Goal: Information Seeking & Learning: Check status

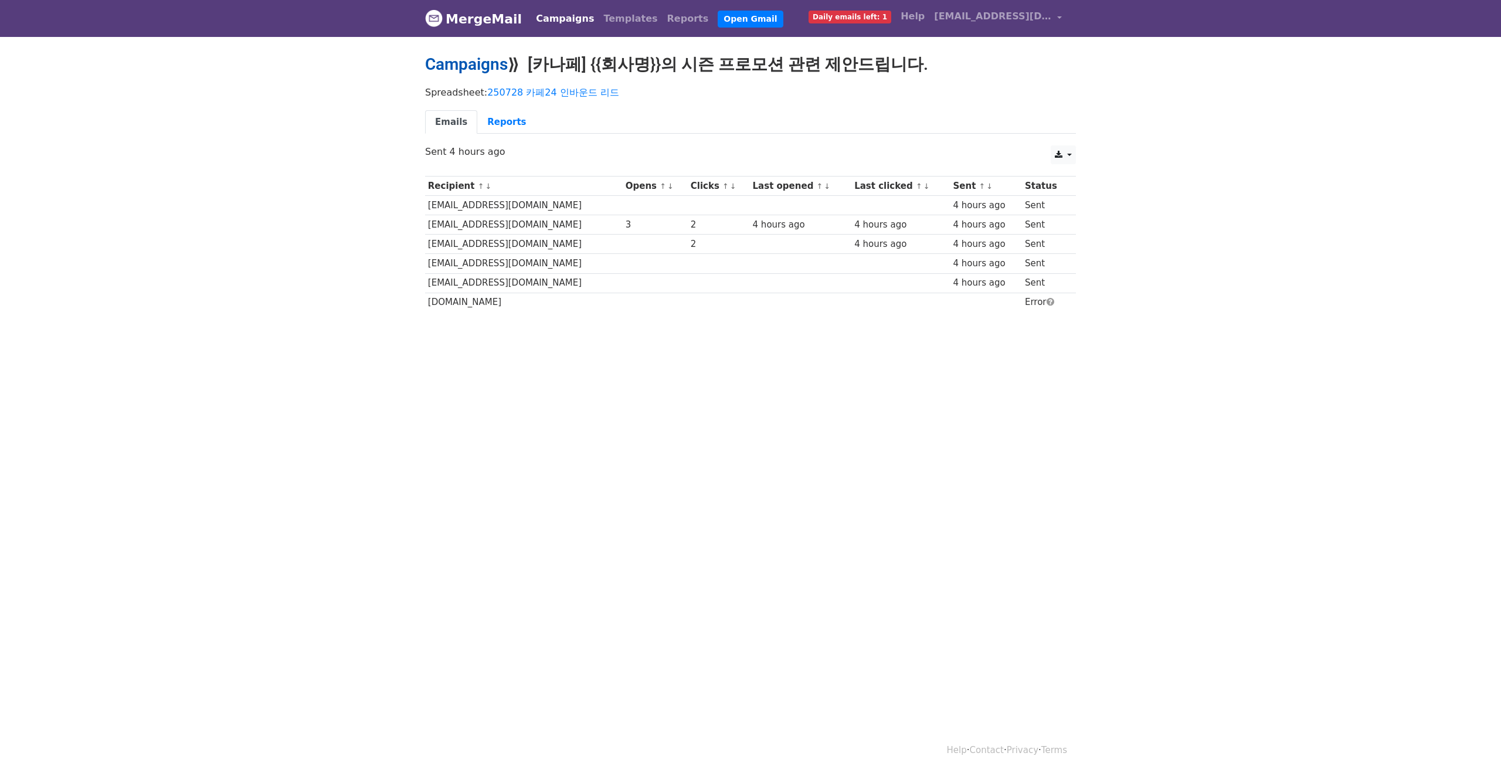
click at [468, 66] on link "Campaigns" at bounding box center [466, 64] width 83 height 19
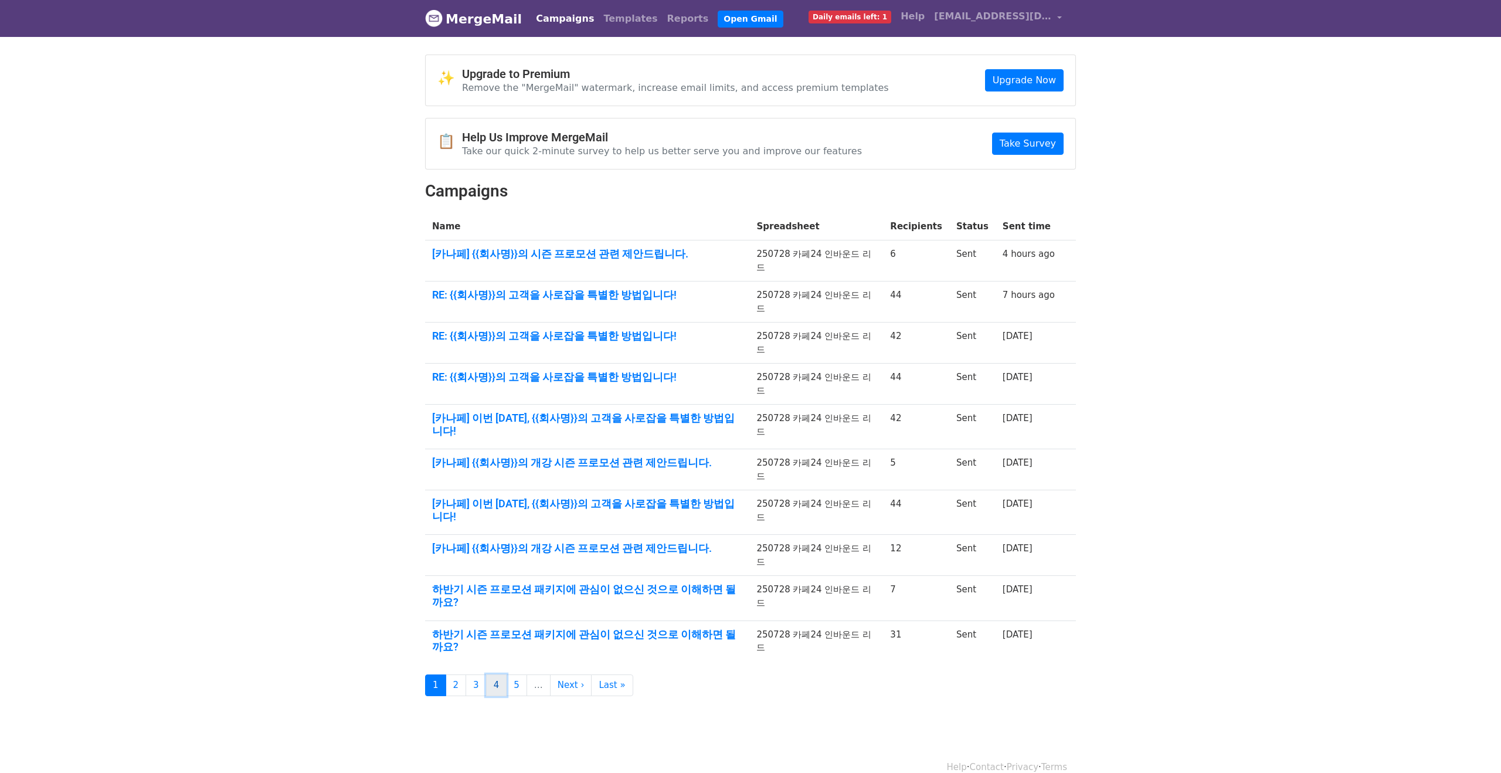
click at [491, 674] on link "4" at bounding box center [496, 685] width 21 height 22
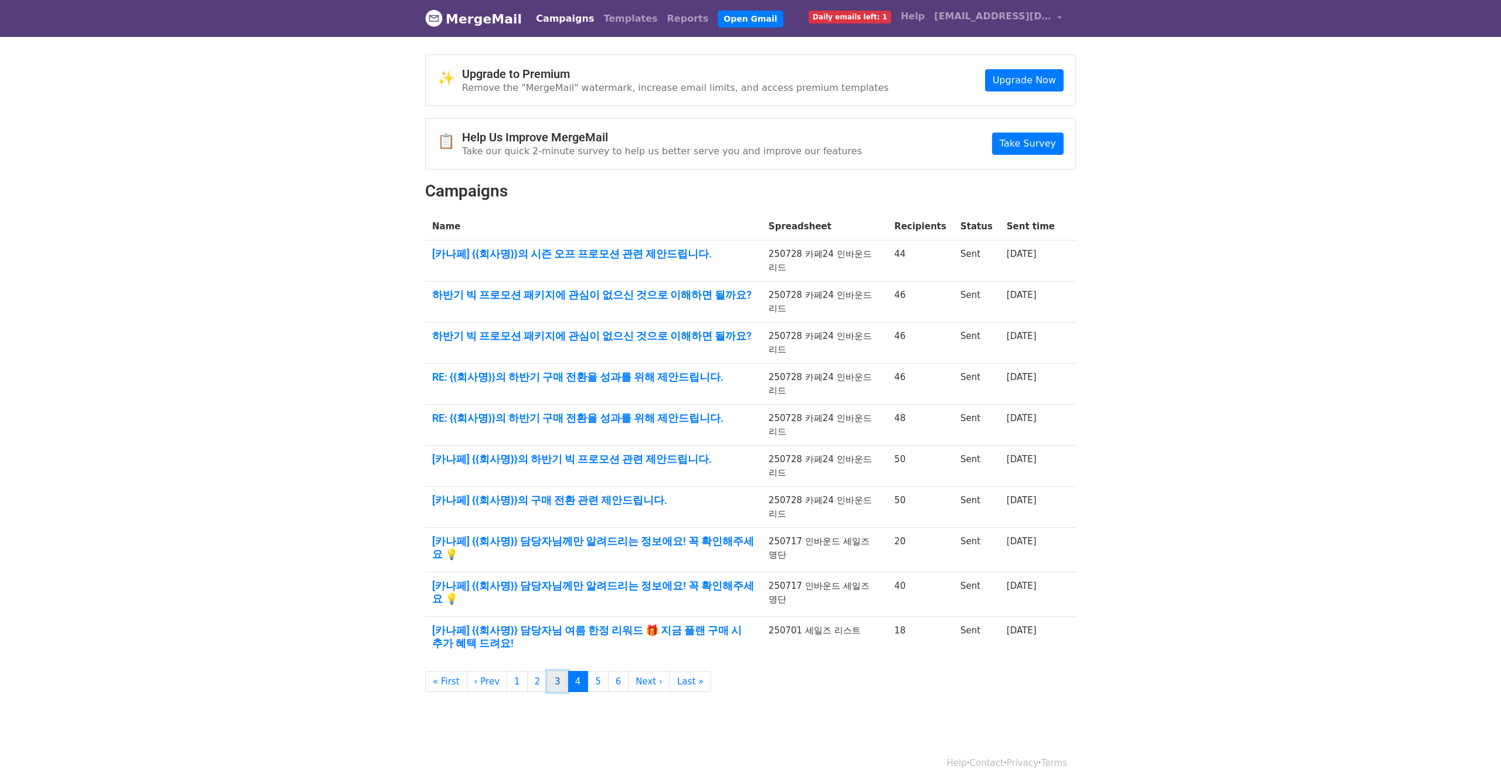
click at [558, 671] on link "3" at bounding box center [557, 682] width 21 height 22
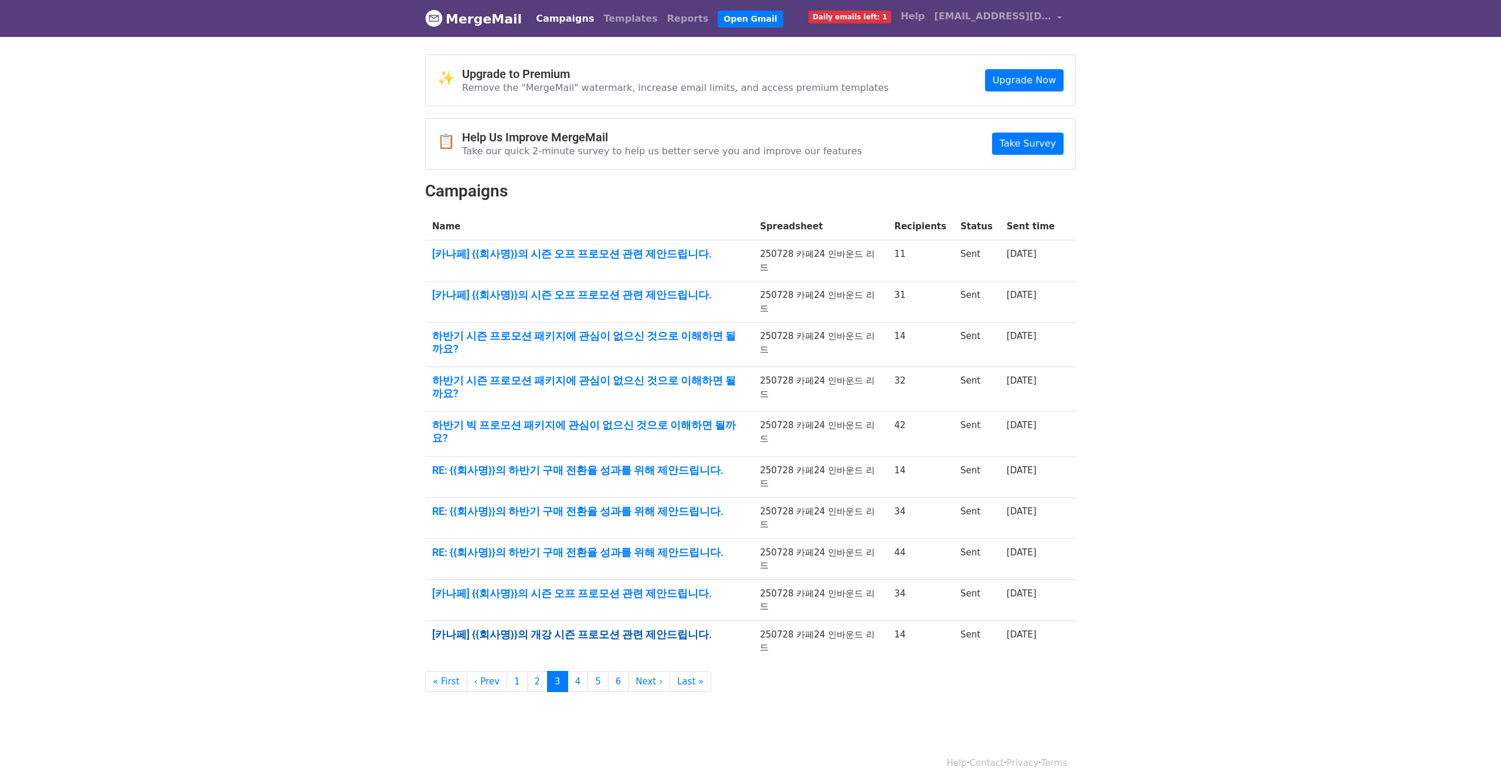
click at [572, 628] on link "[카나페] {{회사명}}의 개강 시즌 프로모션 관련 제안드립니다." at bounding box center [589, 634] width 314 height 13
click at [610, 587] on link "[카나페] {{회사명}}의 시즌 오프 프로모션 관련 제안드립니다." at bounding box center [589, 593] width 314 height 13
drag, startPoint x: 725, startPoint y: 517, endPoint x: 442, endPoint y: 504, distance: 283.5
click at [442, 579] on td "[카나페] {{회사명}}의 시즌 오프 프로모션 관련 제안드립니다." at bounding box center [589, 599] width 328 height 41
click at [546, 505] on link "RE: {{회사명}}의 하반기 구매 전환율 성과를 위해 제안드립니다." at bounding box center [589, 511] width 314 height 13
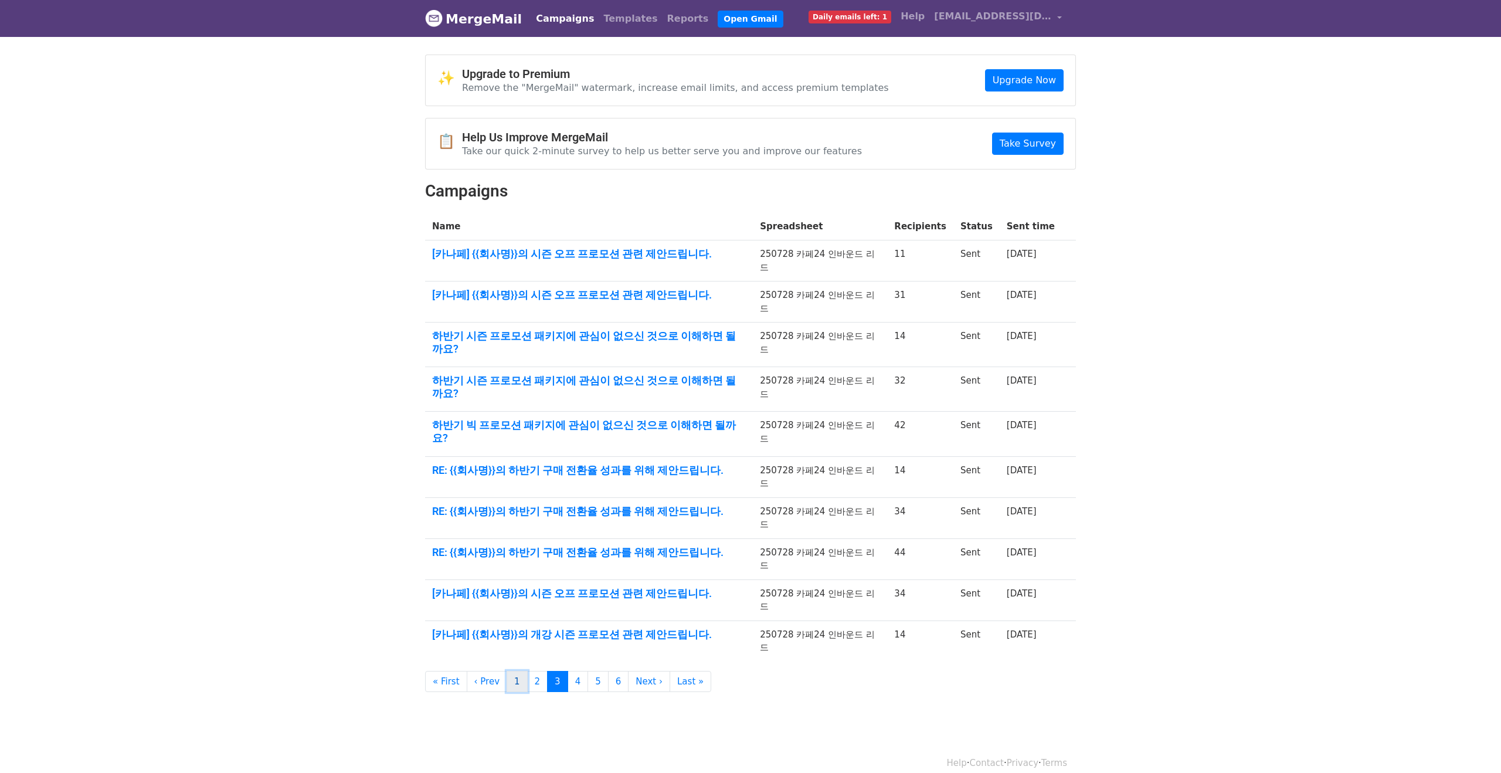
click at [512, 671] on link "1" at bounding box center [517, 682] width 21 height 22
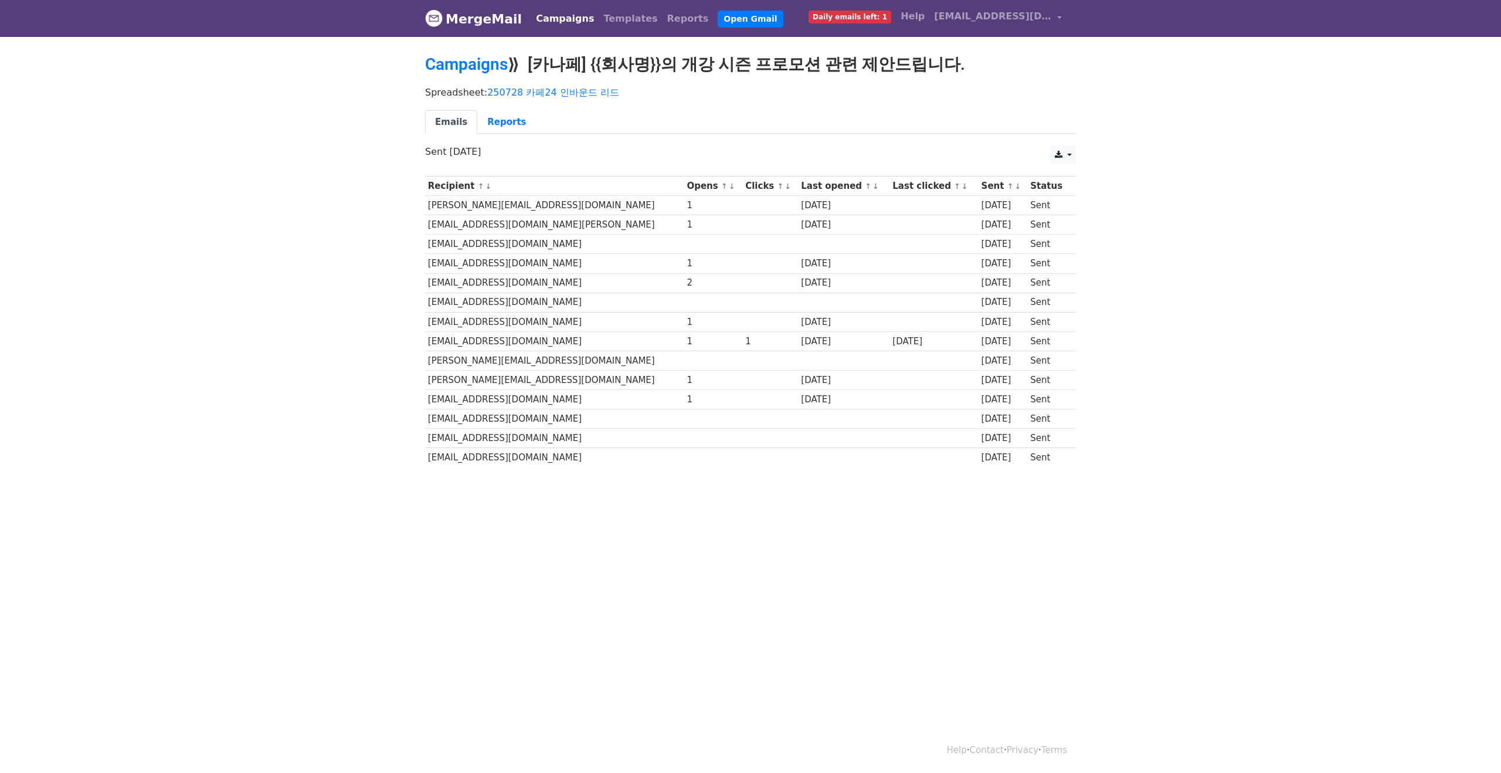
click at [562, 534] on html "MergeMail Campaigns Templates Reports Open Gmail Daily emails left: 1 Help [EMA…" at bounding box center [750, 386] width 1501 height 773
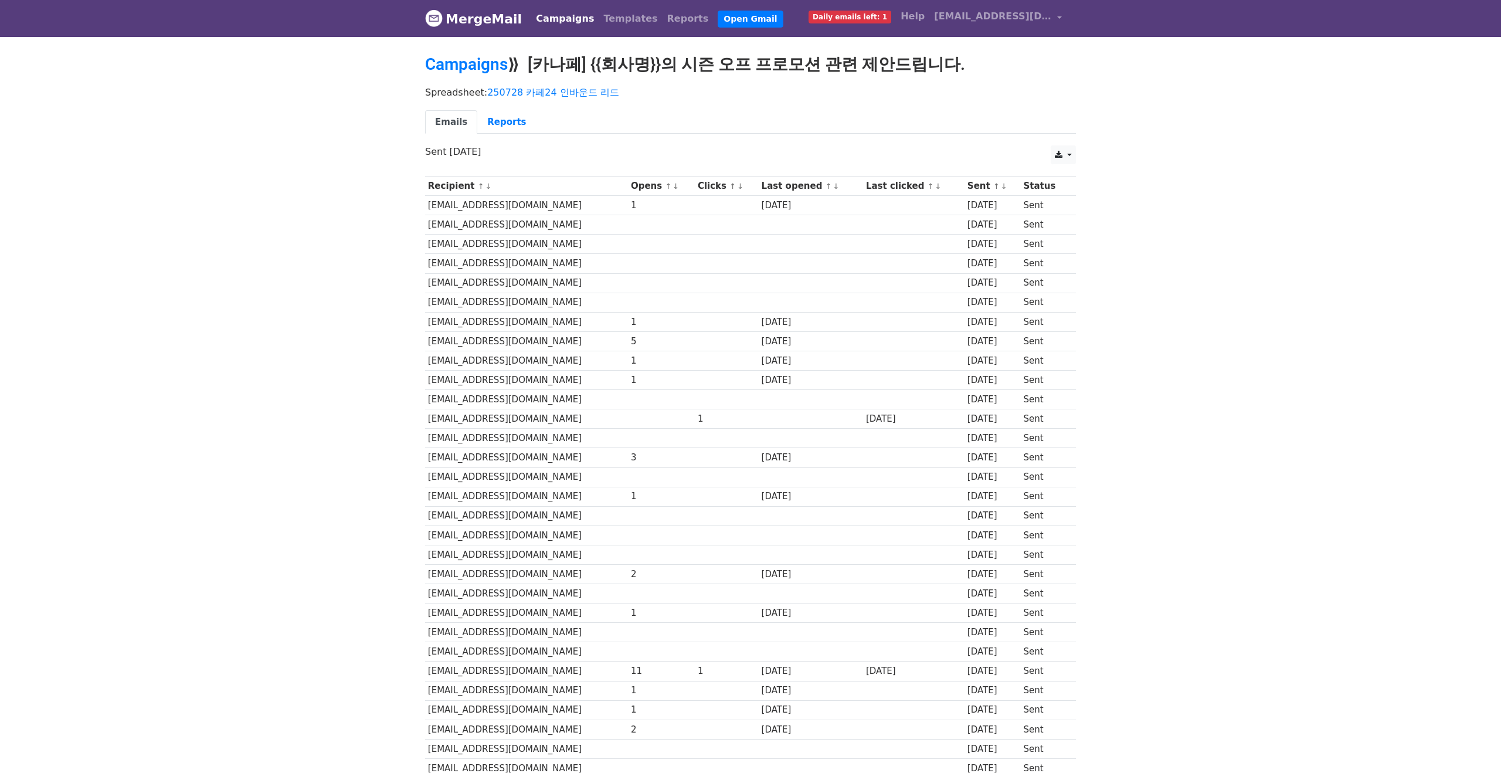
click at [628, 511] on td at bounding box center [661, 515] width 67 height 19
click at [533, 450] on td "[EMAIL_ADDRESS][DOMAIN_NAME]" at bounding box center [526, 457] width 203 height 19
drag, startPoint x: 438, startPoint y: 526, endPoint x: 429, endPoint y: 519, distance: 12.1
click at [437, 526] on td "[EMAIL_ADDRESS][DOMAIN_NAME]" at bounding box center [526, 534] width 203 height 19
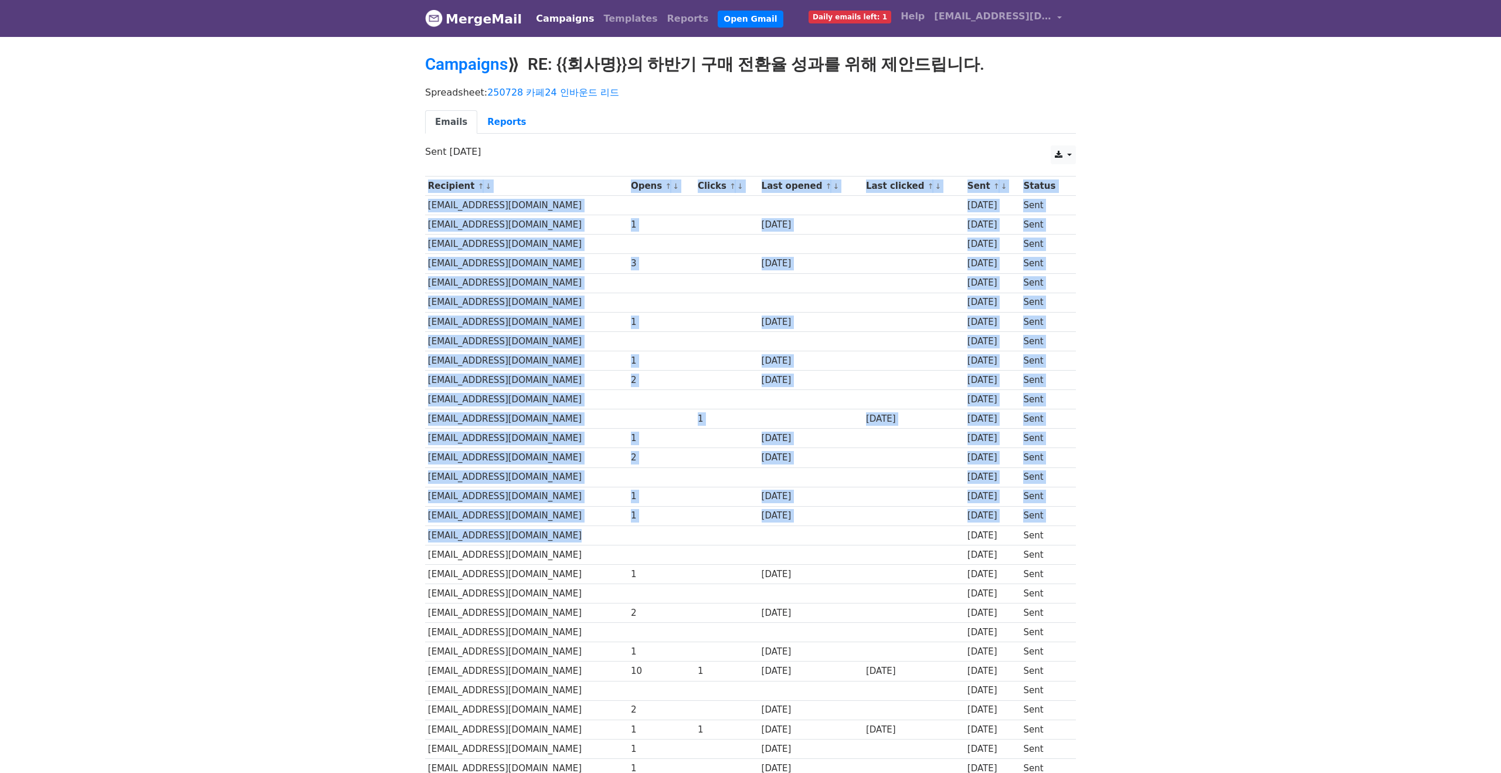
drag, startPoint x: 536, startPoint y: 512, endPoint x: 828, endPoint y: 531, distance: 293.1
click at [828, 531] on body "MergeMail Campaigns Templates Reports Open Gmail Daily emails left: 1 Help [EMA…" at bounding box center [750, 455] width 1501 height 911
click at [832, 525] on td at bounding box center [811, 534] width 104 height 19
drag, startPoint x: 826, startPoint y: 522, endPoint x: 421, endPoint y: 518, distance: 405.1
click at [422, 518] on div "Recipient ↑ ↓ Opens ↑ ↓ Clicks ↑ ↓ Last opened ↑ ↓ Last clicked ↑ ↓ Sent ↑ ↓ St…" at bounding box center [750, 517] width 668 height 694
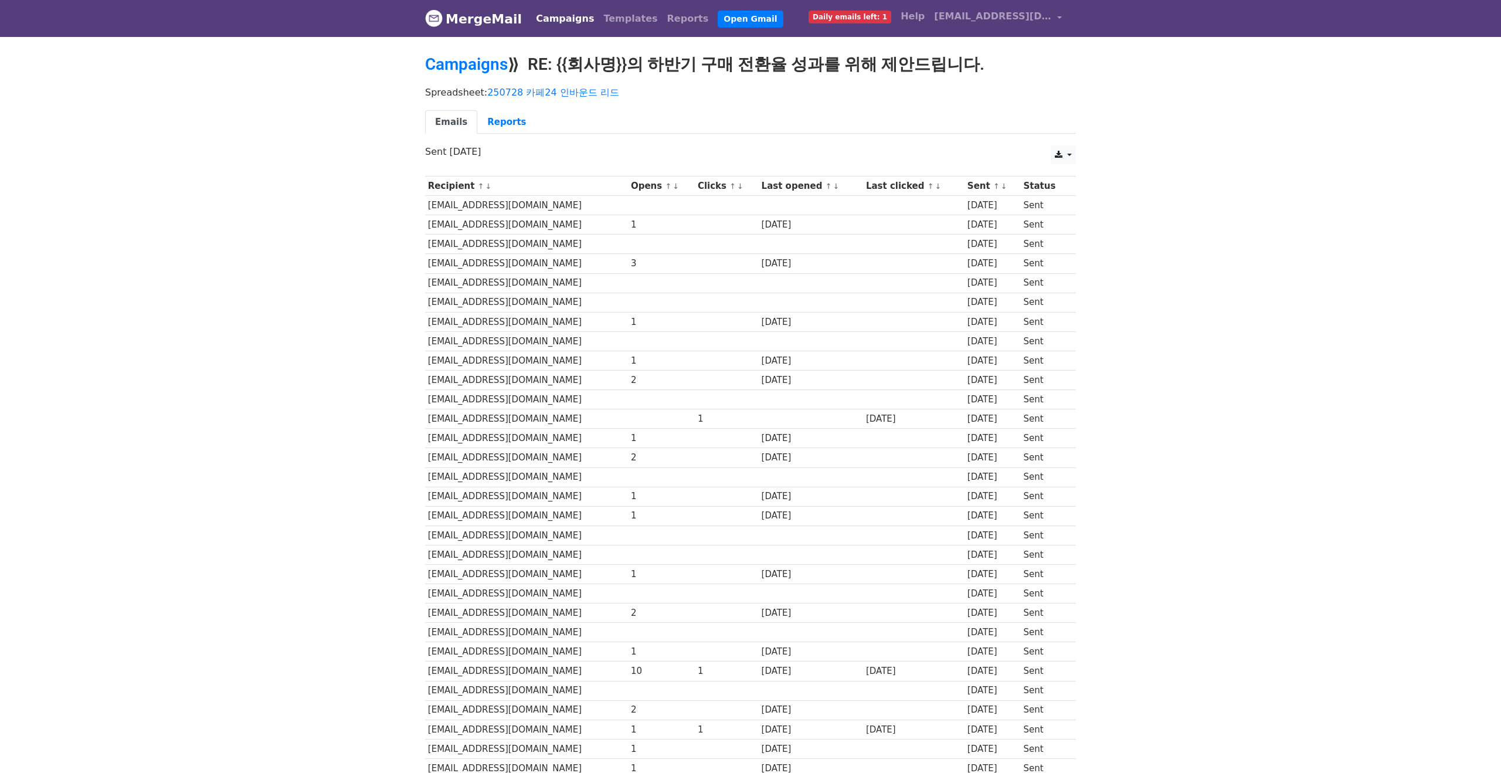
click at [420, 518] on div "Recipient ↑ ↓ Opens ↑ ↓ Clicks ↑ ↓ Last opened ↑ ↓ Last clicked ↑ ↓ Sent ↑ ↓ St…" at bounding box center [750, 517] width 668 height 694
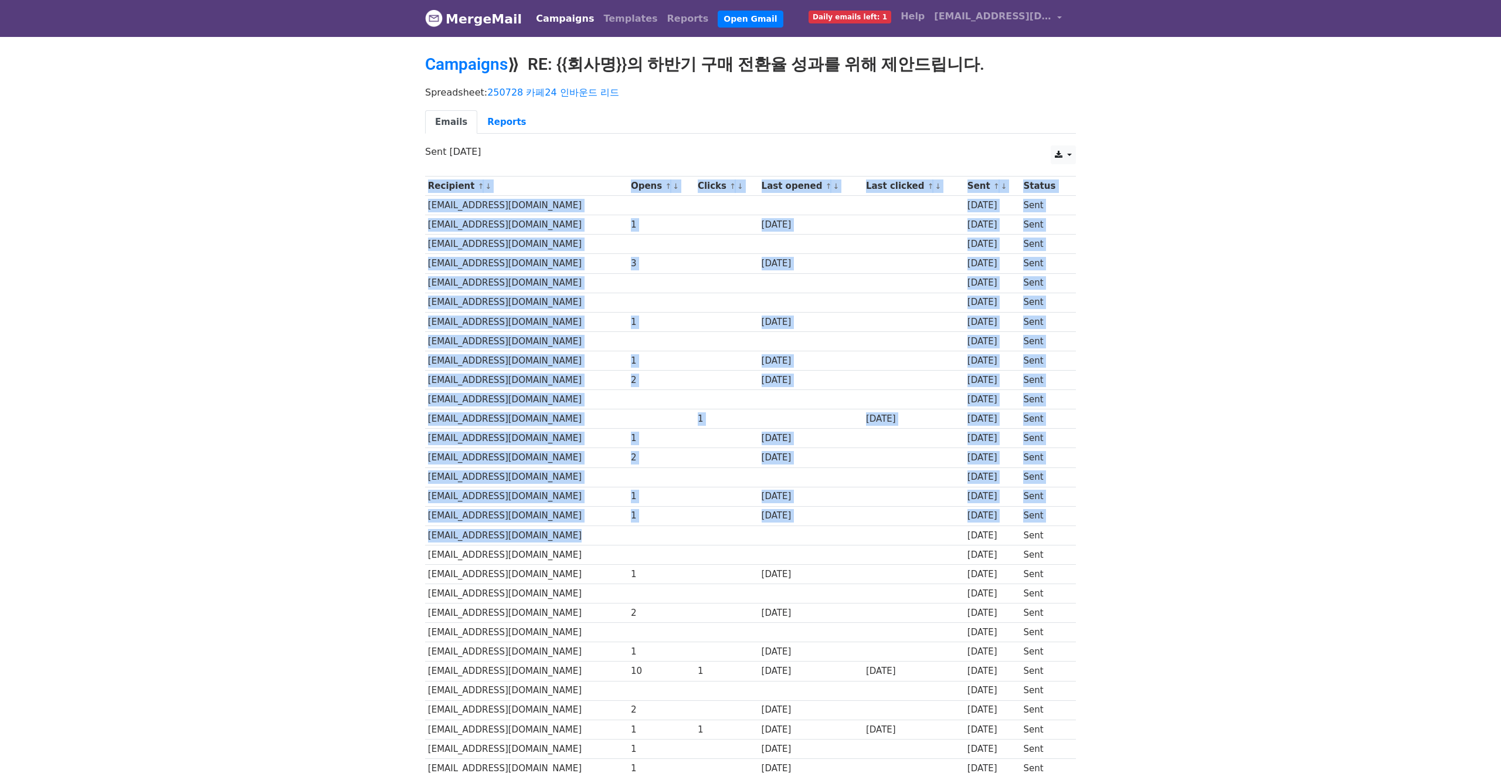
drag, startPoint x: 407, startPoint y: 517, endPoint x: 830, endPoint y: 536, distance: 423.1
click at [830, 536] on body "MergeMail Campaigns Templates Reports Open Gmail Daily emails left: 1 Help [EMA…" at bounding box center [750, 455] width 1501 height 911
click at [830, 536] on td at bounding box center [811, 534] width 104 height 19
